Goal: Information Seeking & Learning: Learn about a topic

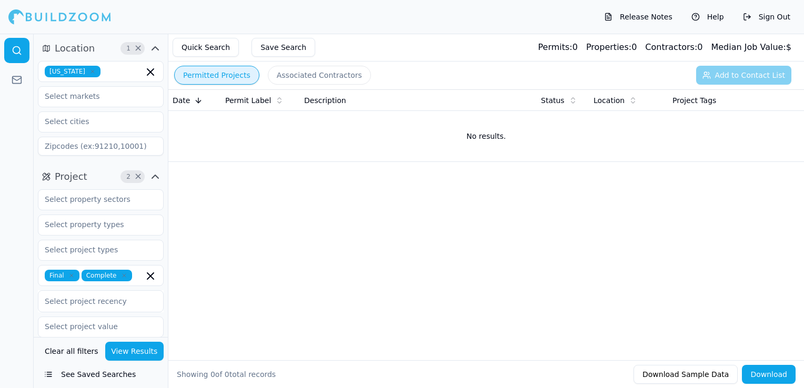
click at [89, 71] on icon "button" at bounding box center [92, 71] width 6 height 6
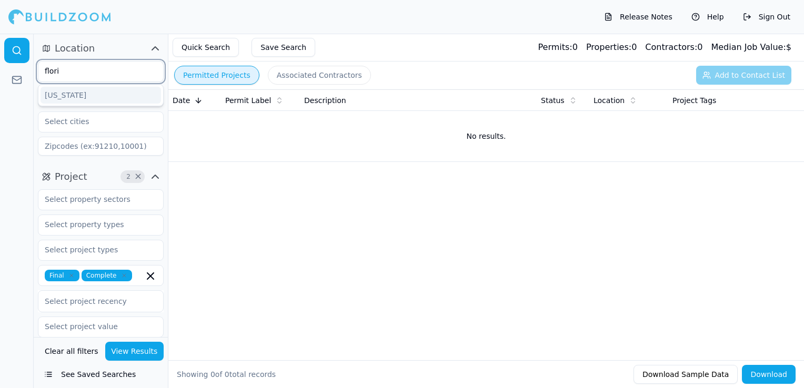
type input "florid"
click at [67, 92] on div "[US_STATE]" at bounding box center [101, 95] width 120 height 17
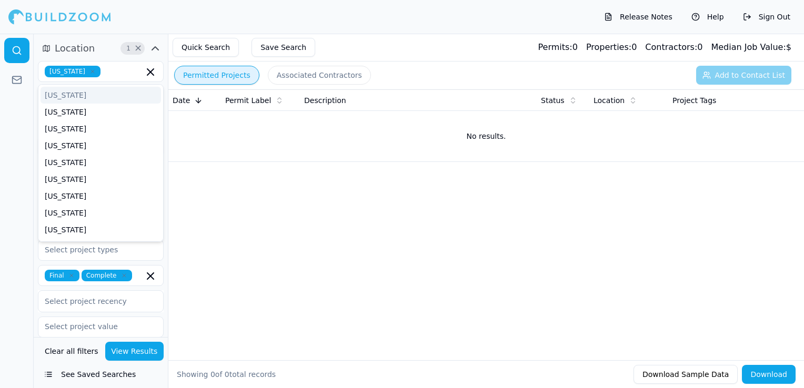
click at [160, 15] on div "Release Notes Help Sign Out" at bounding box center [402, 17] width 804 height 34
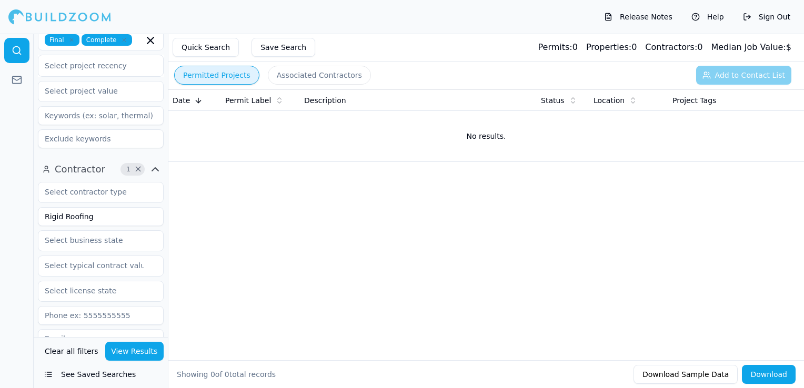
scroll to position [263, 0]
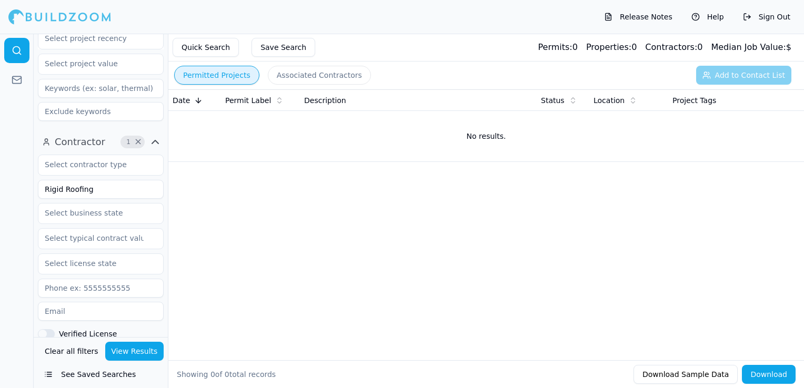
drag, startPoint x: 96, startPoint y: 190, endPoint x: 32, endPoint y: 185, distance: 64.9
click at [32, 185] on div "Location 1 × [US_STATE] Project 2 × Final Complete Select project recency Contr…" at bounding box center [402, 211] width 804 height 355
click at [147, 348] on button "View Results" at bounding box center [134, 351] width 59 height 19
click at [116, 190] on input "Innovation Builders" at bounding box center [101, 189] width 126 height 19
type input "Innovation Builder"
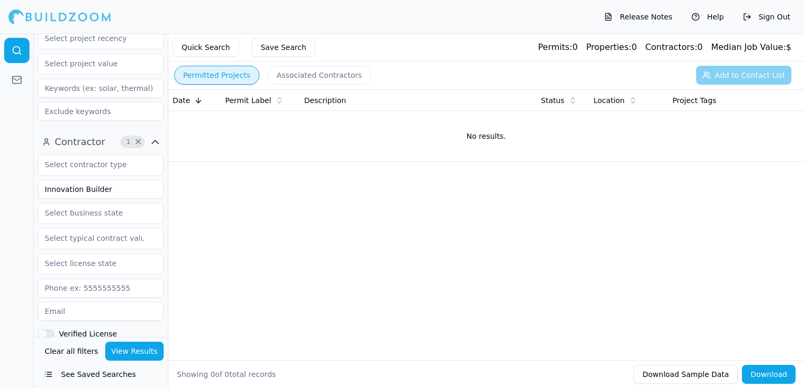
click at [125, 349] on button "View Results" at bounding box center [134, 351] width 59 height 19
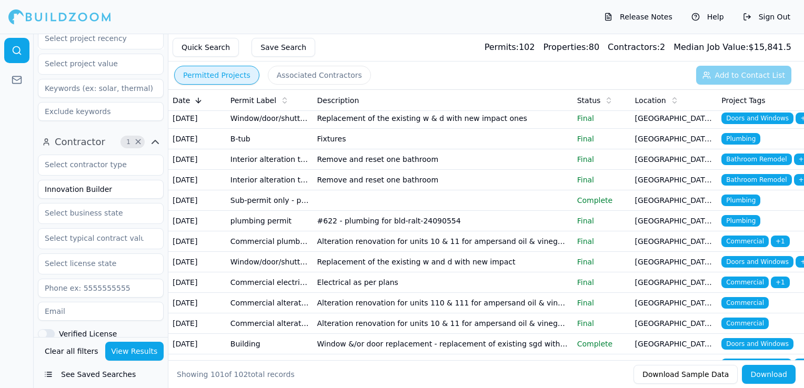
scroll to position [158, 0]
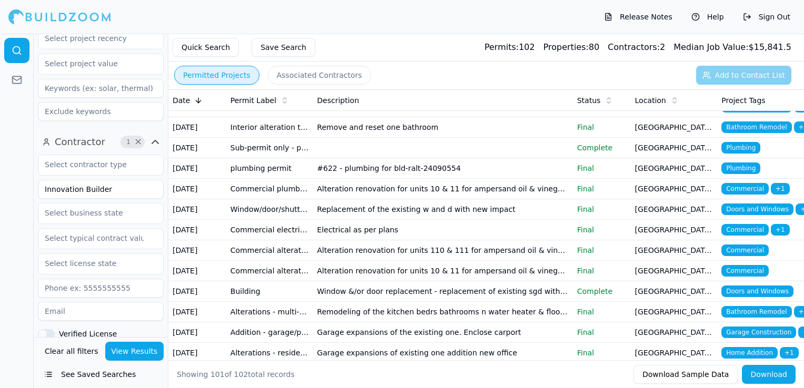
click at [298, 117] on td "Interior alteration tenant building out" at bounding box center [269, 107] width 87 height 21
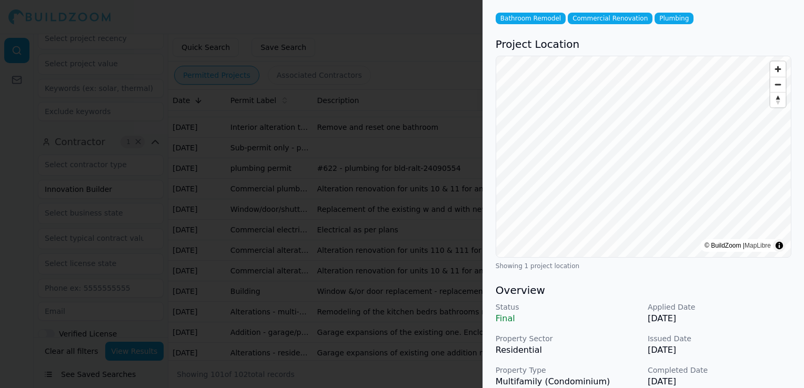
scroll to position [105, 0]
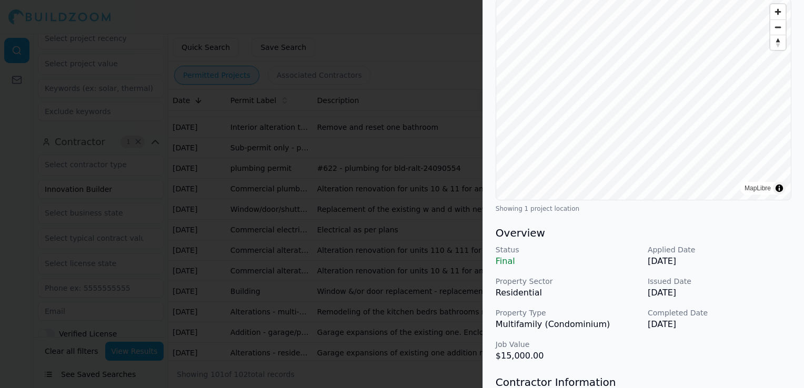
click at [401, 283] on div at bounding box center [402, 194] width 804 height 388
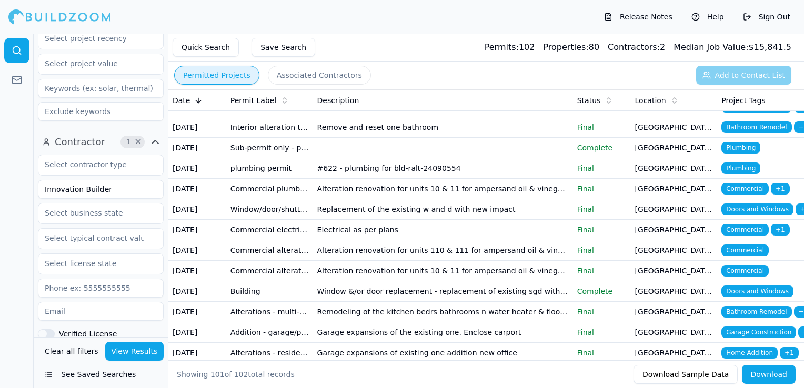
click at [322, 158] on td at bounding box center [443, 148] width 260 height 21
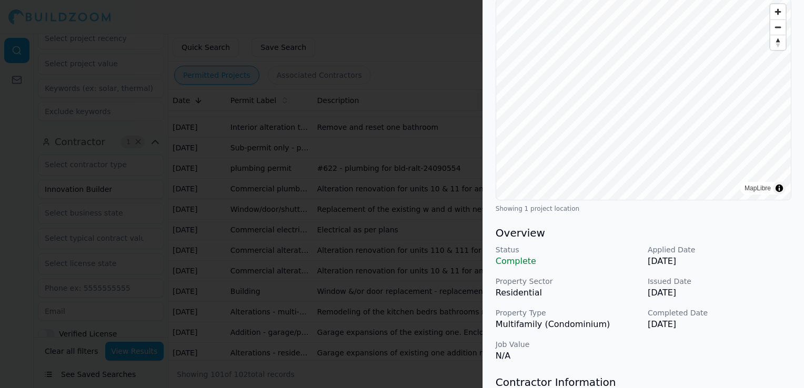
click at [347, 290] on div at bounding box center [402, 194] width 804 height 388
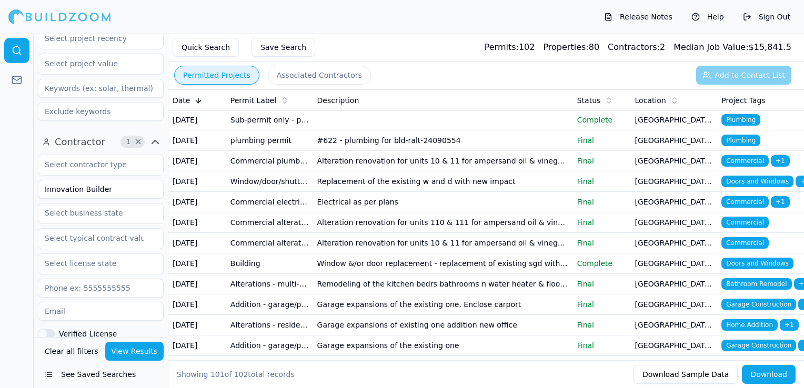
scroll to position [210, 0]
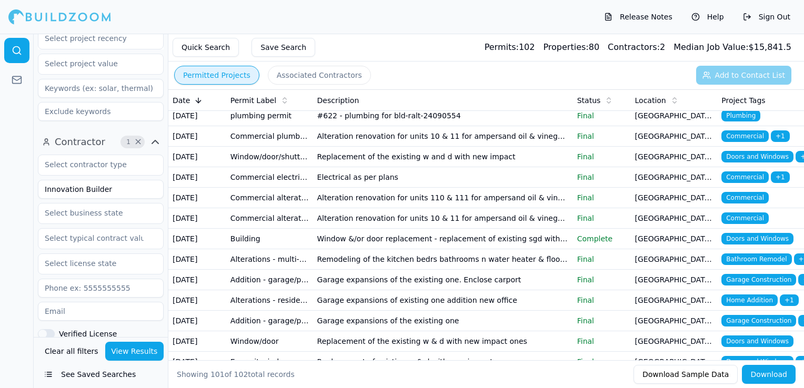
click at [338, 167] on td "Replacement of the existing w and d with new impact" at bounding box center [443, 157] width 260 height 21
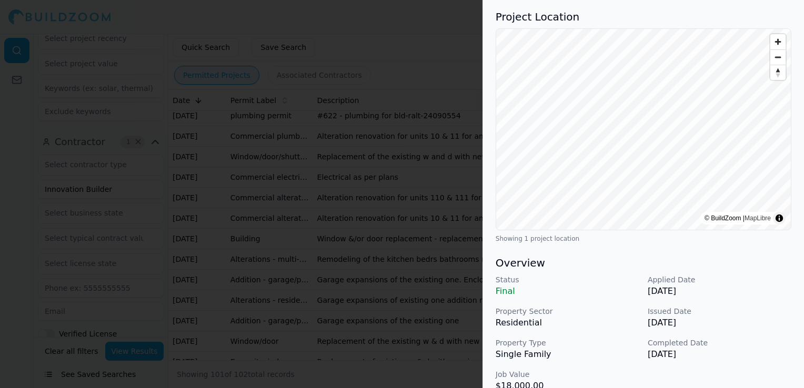
scroll to position [158, 0]
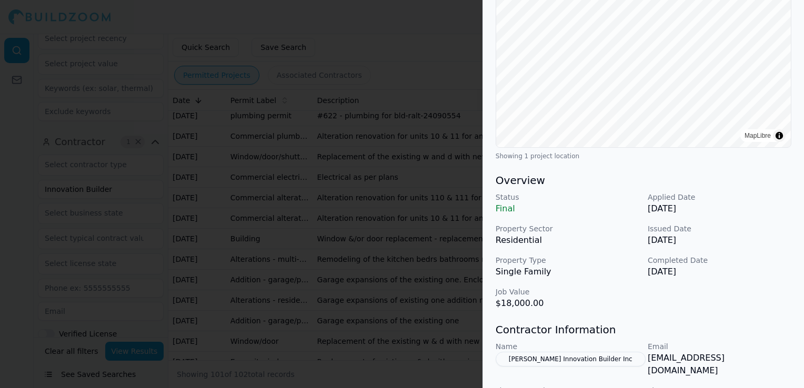
click at [331, 179] on div at bounding box center [402, 194] width 804 height 388
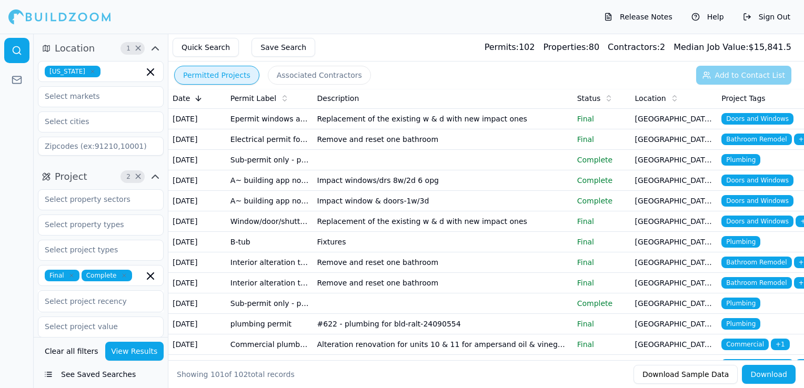
scroll to position [0, 0]
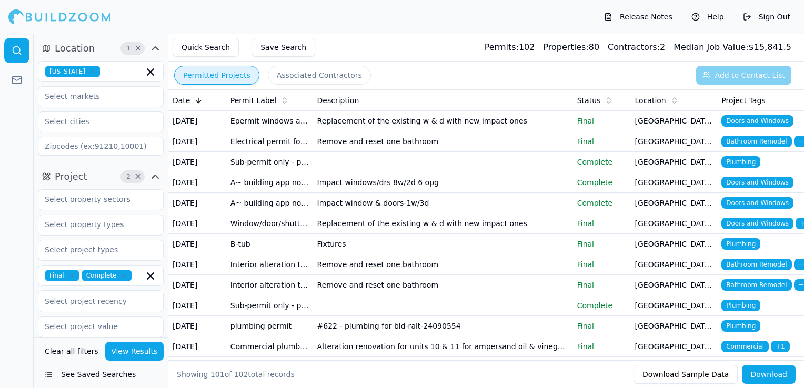
click at [311, 74] on button "Associated Contractors" at bounding box center [319, 75] width 103 height 19
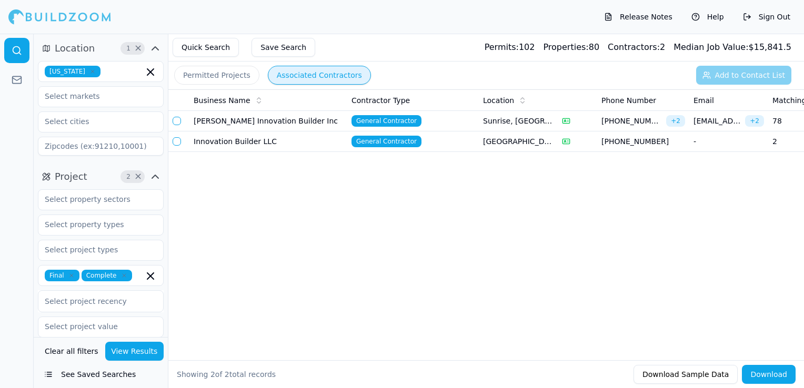
click at [181, 140] on td at bounding box center [178, 142] width 21 height 21
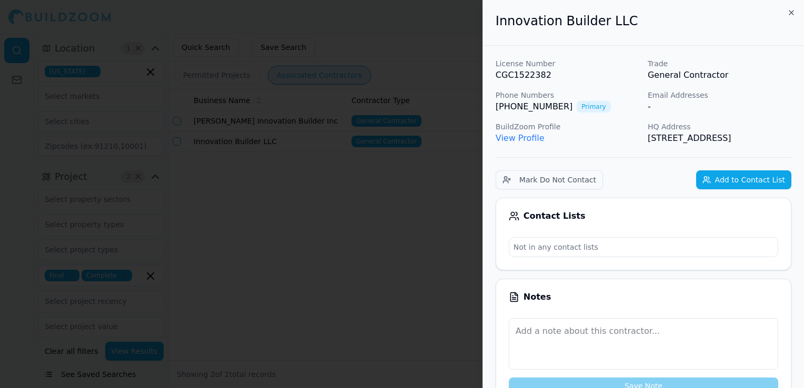
click at [236, 193] on div at bounding box center [402, 194] width 804 height 388
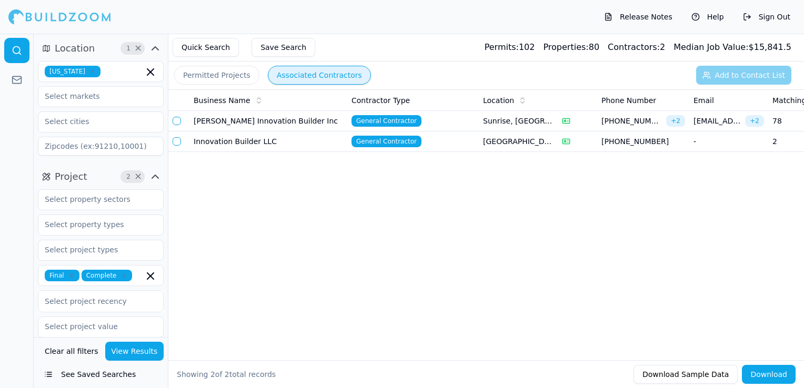
click at [215, 128] on td "[PERSON_NAME] Innovation Builder Inc" at bounding box center [268, 121] width 158 height 21
click at [173, 143] on button "button" at bounding box center [177, 141] width 8 height 8
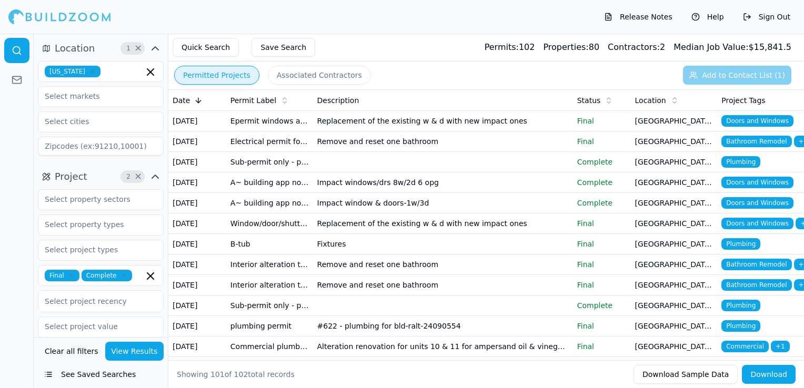
click at [236, 70] on button "Permitted Projects" at bounding box center [216, 75] width 85 height 19
click at [316, 73] on button "Associated Contractors" at bounding box center [319, 75] width 103 height 19
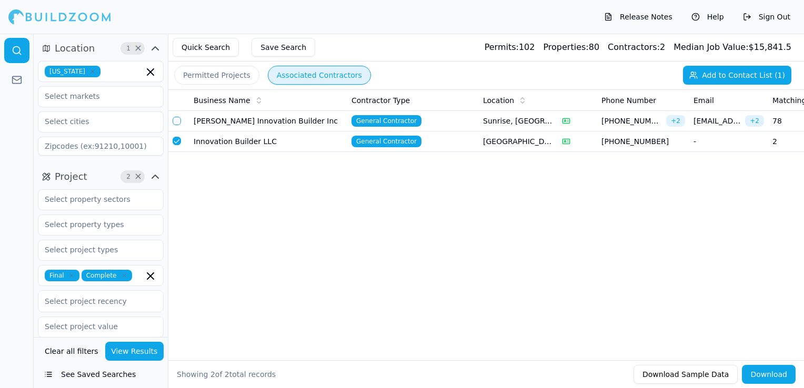
click at [767, 140] on td "-" at bounding box center [728, 142] width 79 height 21
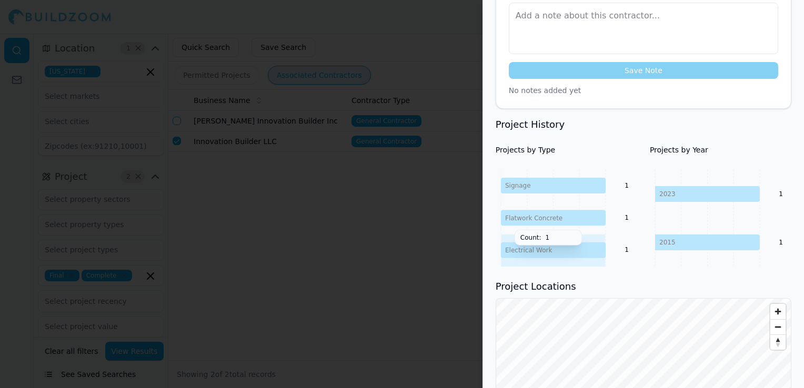
scroll to position [622, 0]
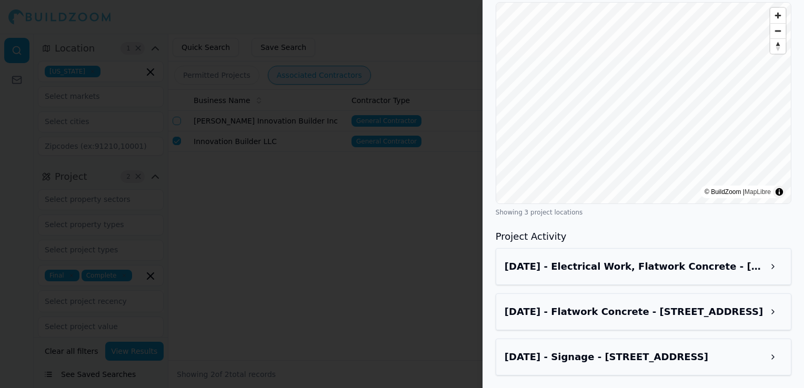
click at [559, 274] on h3 "[DATE] - Electrical Work, Flatwork Concrete - [STREET_ADDRESS]" at bounding box center [634, 266] width 259 height 15
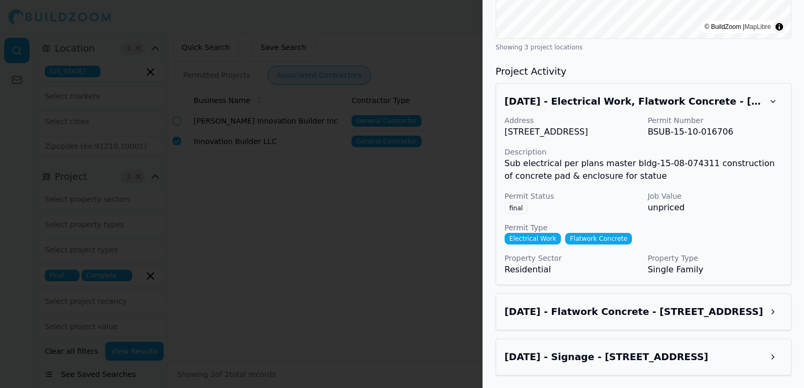
scroll to position [800, 0]
click at [556, 352] on h3 "[DATE] - Signage - [STREET_ADDRESS]" at bounding box center [634, 357] width 259 height 15
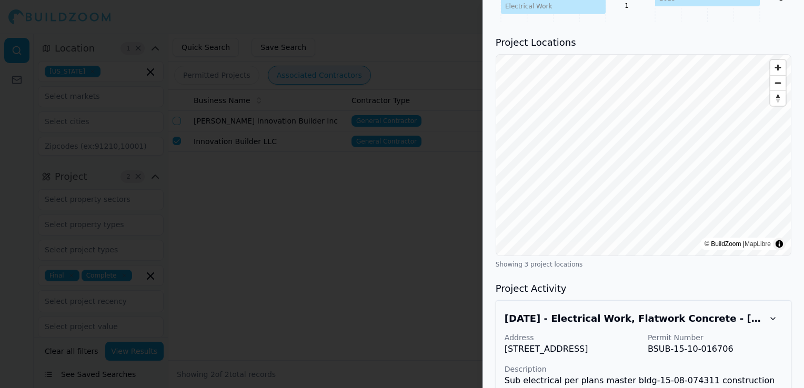
scroll to position [557, 0]
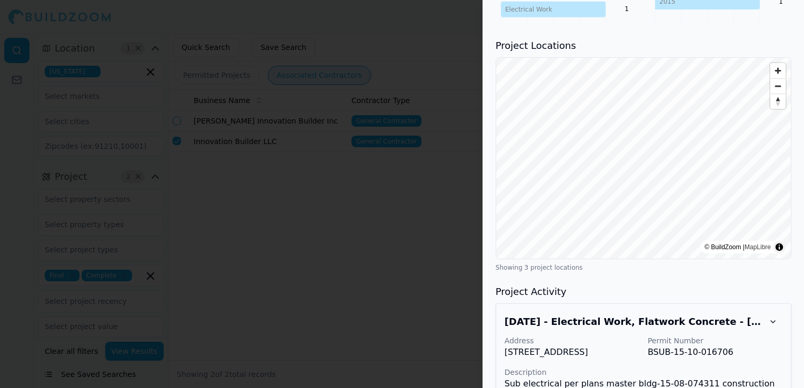
click at [283, 353] on div at bounding box center [402, 194] width 804 height 388
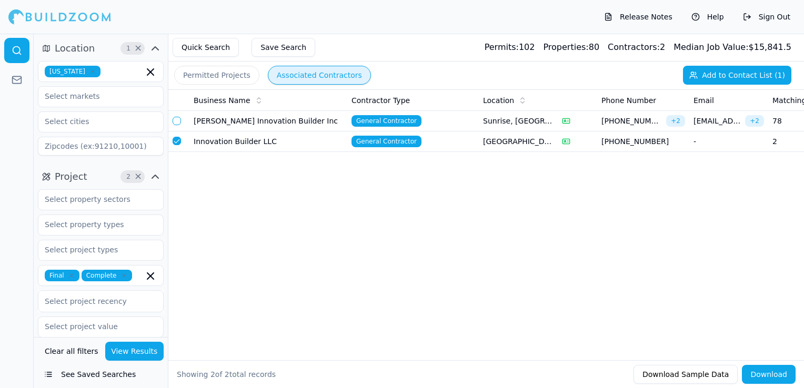
click at [89, 73] on icon "button" at bounding box center [92, 71] width 6 height 6
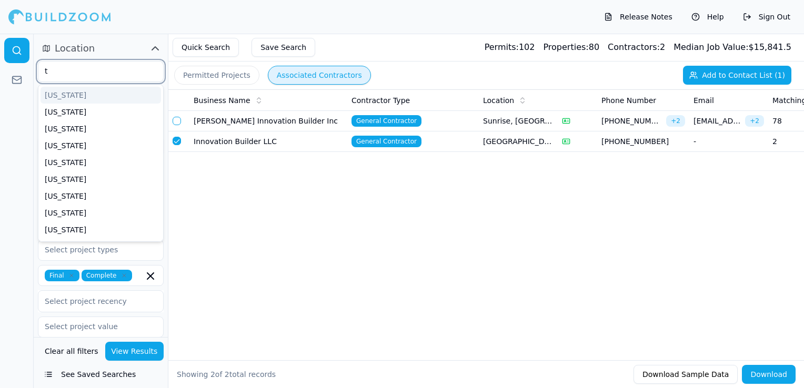
type input "te"
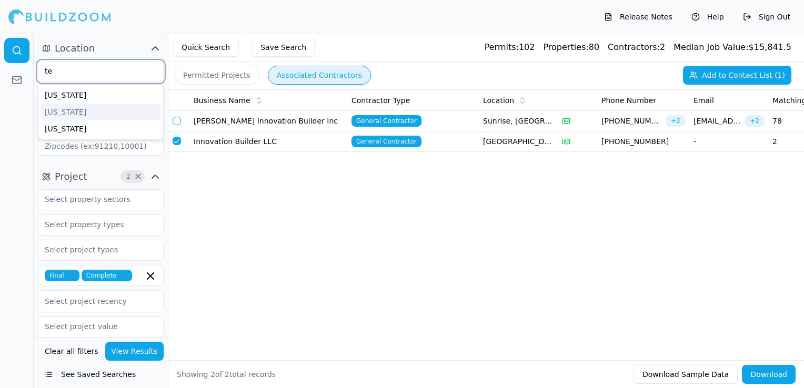
click at [67, 109] on div "[US_STATE]" at bounding box center [101, 112] width 120 height 17
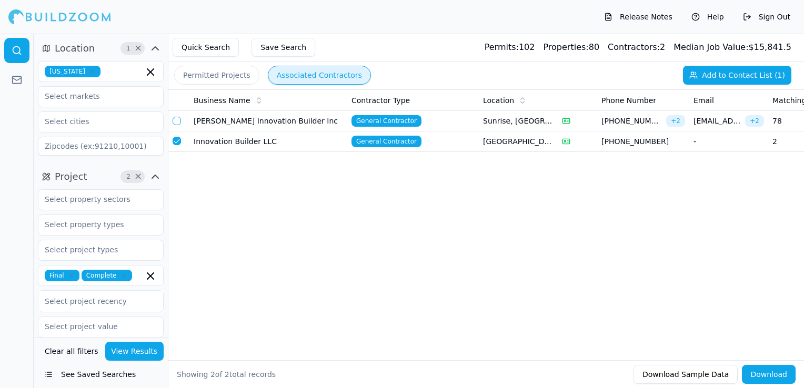
click at [221, 9] on div "Release Notes Help Sign Out" at bounding box center [402, 17] width 804 height 34
click at [73, 253] on input "text" at bounding box center [94, 249] width 112 height 19
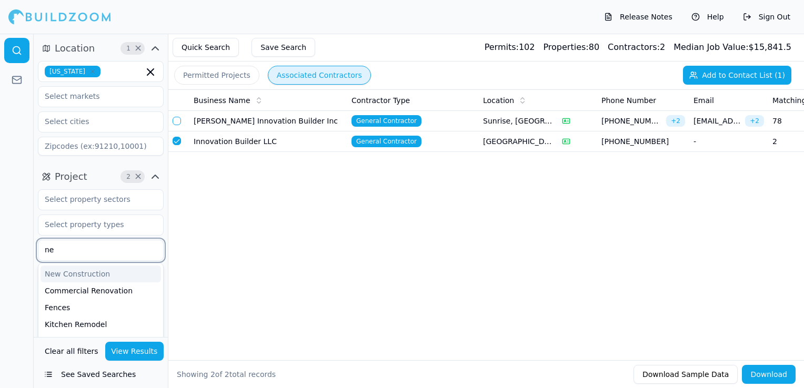
type input "new"
click at [72, 270] on div "New Construction" at bounding box center [101, 274] width 120 height 17
click at [2, 206] on div at bounding box center [17, 211] width 34 height 355
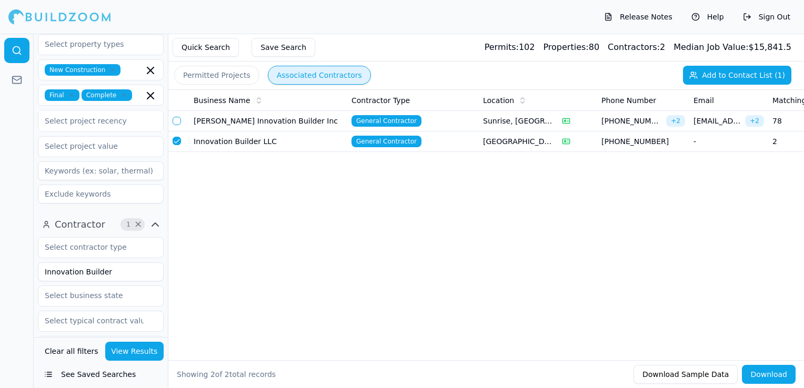
scroll to position [210, 0]
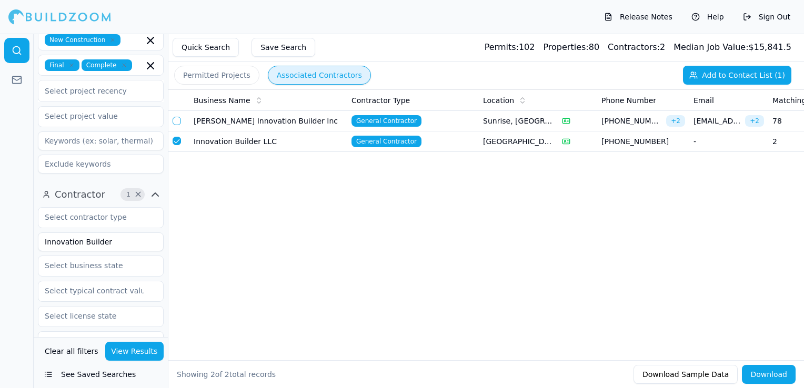
click at [78, 241] on input "Innovation Builder" at bounding box center [101, 242] width 126 height 19
type input "[PERSON_NAME] Construction"
click at [141, 343] on button "View Results" at bounding box center [134, 351] width 59 height 19
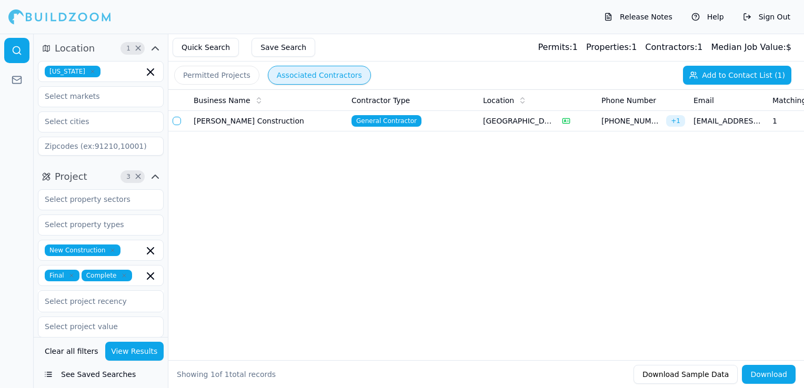
click at [242, 84] on button "Permitted Projects" at bounding box center [216, 75] width 85 height 19
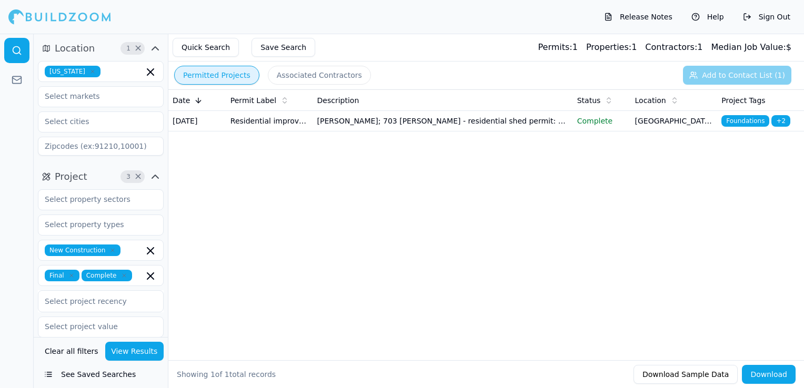
click at [300, 132] on td "Residential improvements permit application" at bounding box center [269, 121] width 87 height 21
click at [255, 126] on td "Residential improvements permit application" at bounding box center [269, 121] width 87 height 21
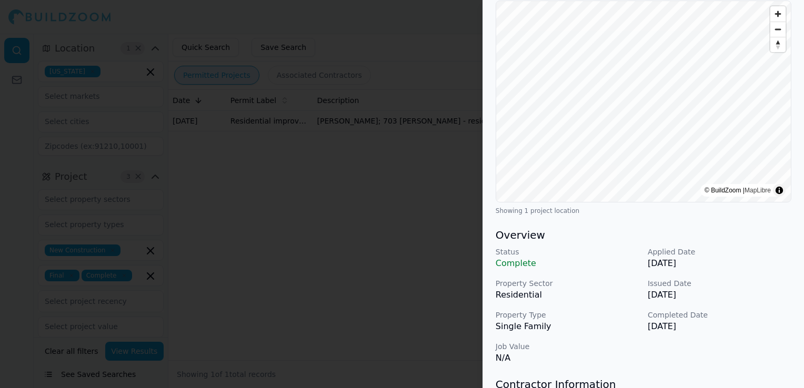
scroll to position [105, 0]
click at [288, 249] on div at bounding box center [402, 194] width 804 height 388
